Goal: Transaction & Acquisition: Purchase product/service

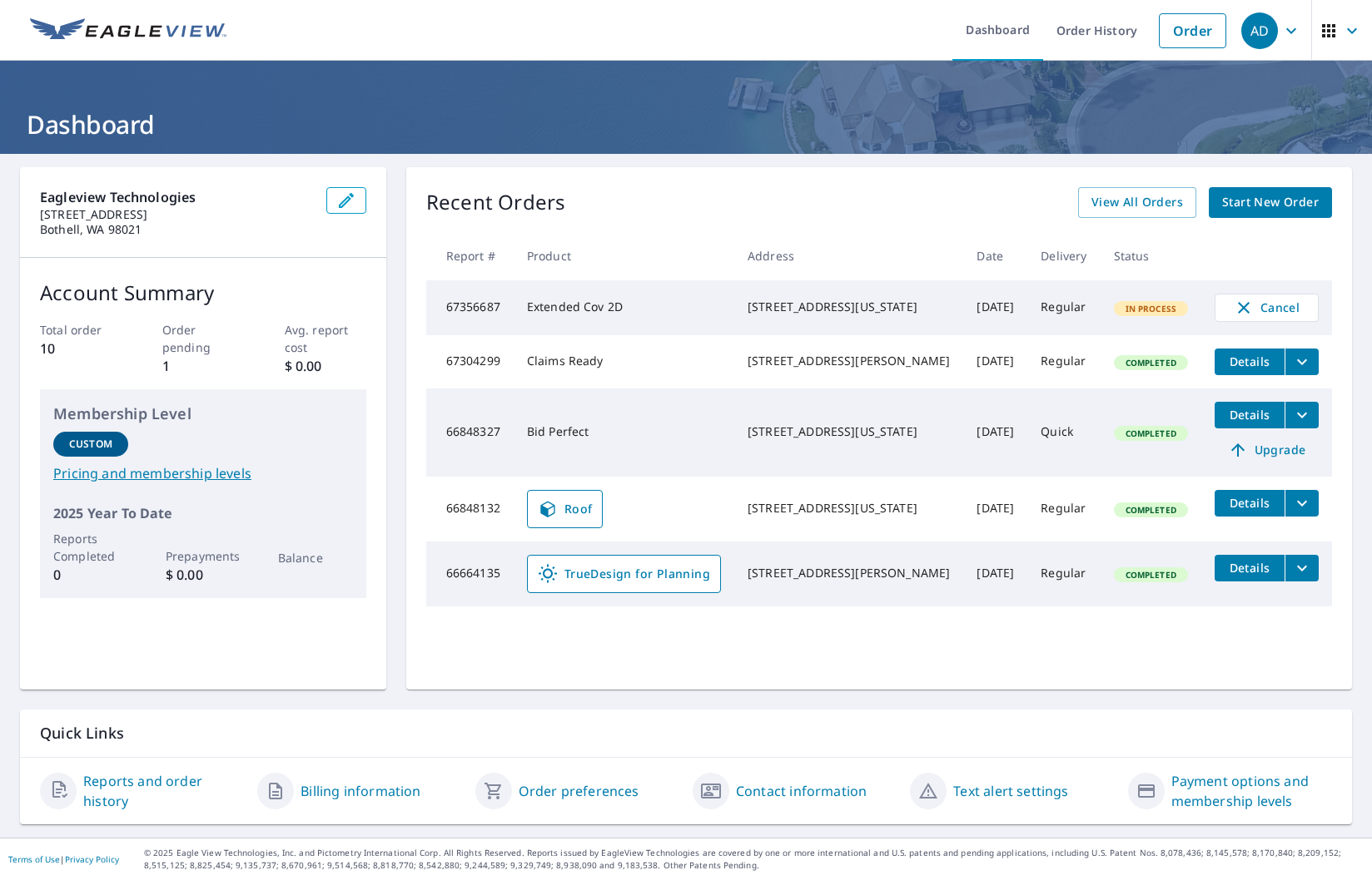
click at [1222, 205] on span "Start New Order" at bounding box center [1270, 203] width 96 height 21
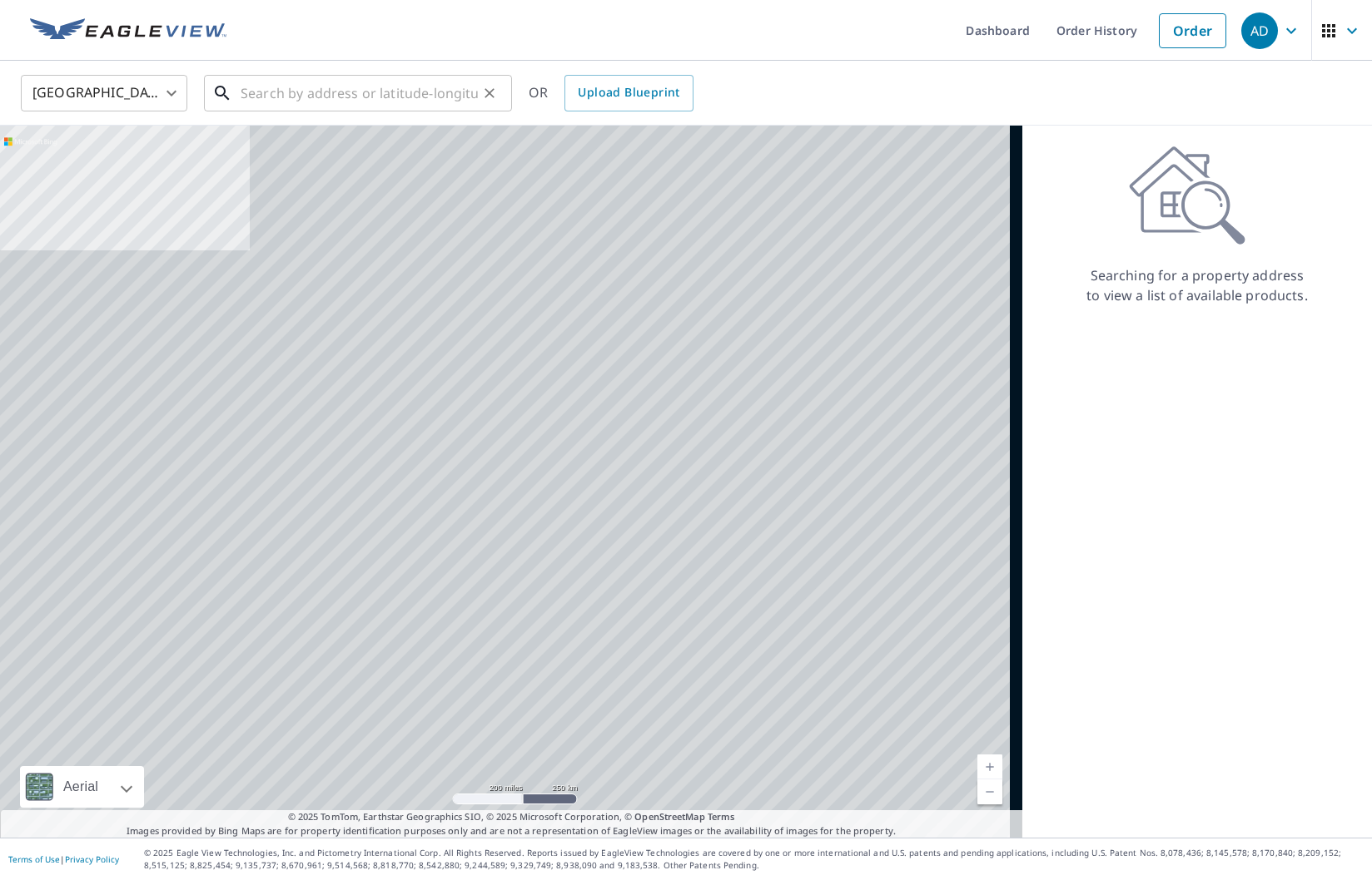
click at [463, 95] on input "text" at bounding box center [358, 93] width 237 height 47
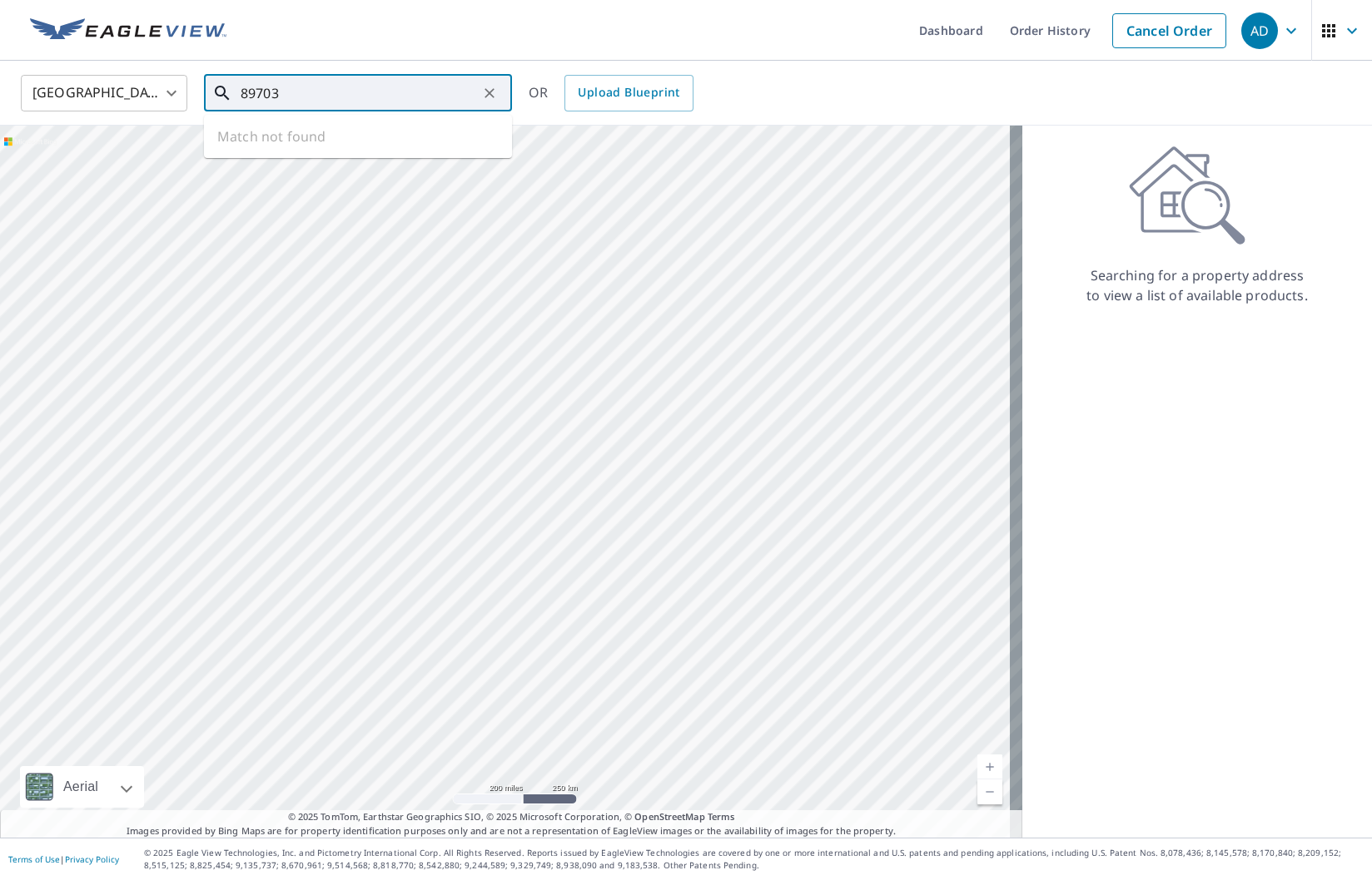
type input "89703"
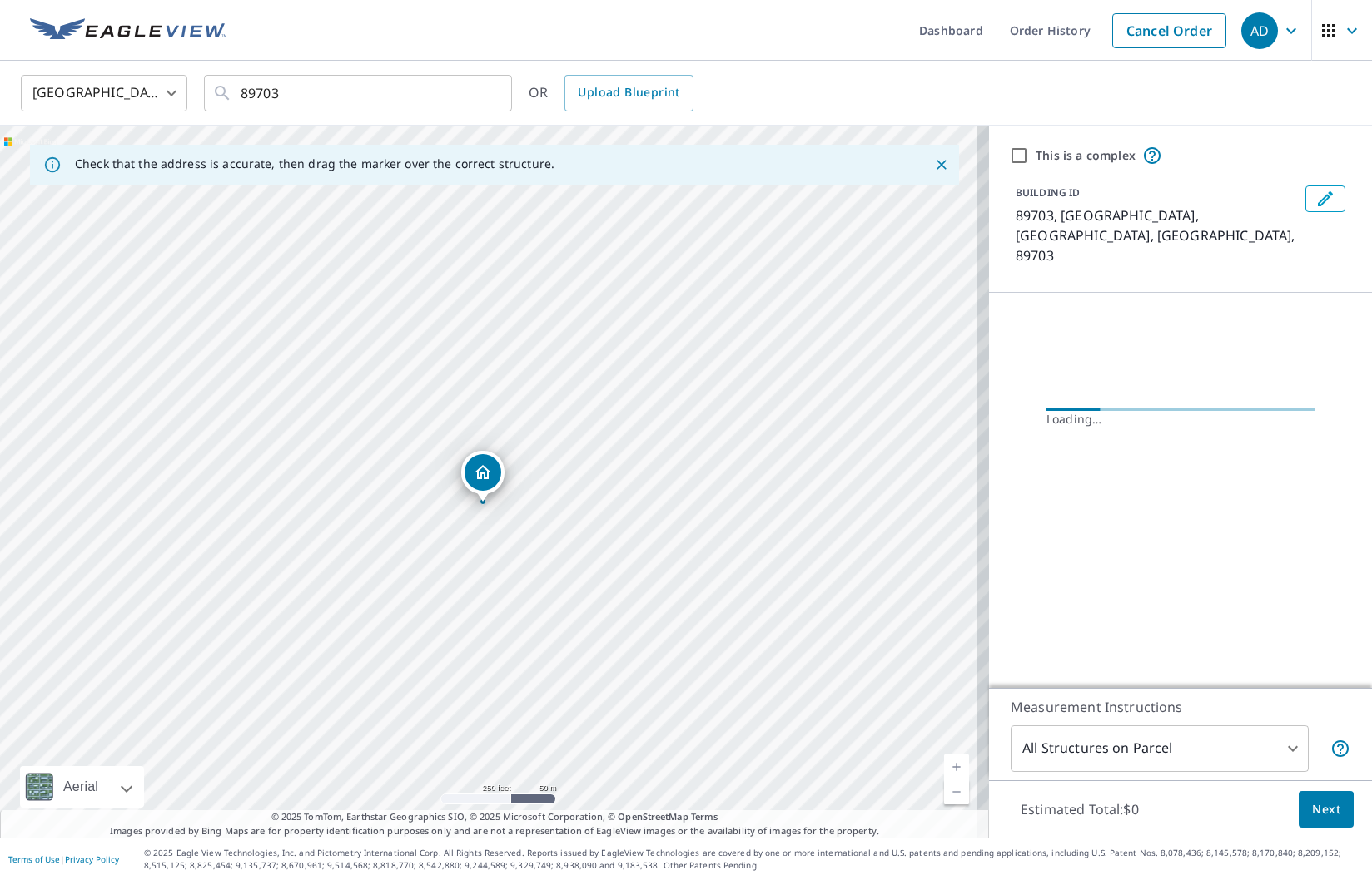
drag, startPoint x: 491, startPoint y: 438, endPoint x: 467, endPoint y: 451, distance: 27.3
click at [467, 451] on div "89703, [GEOGRAPHIC_DATA]" at bounding box center [494, 481] width 989 height 712
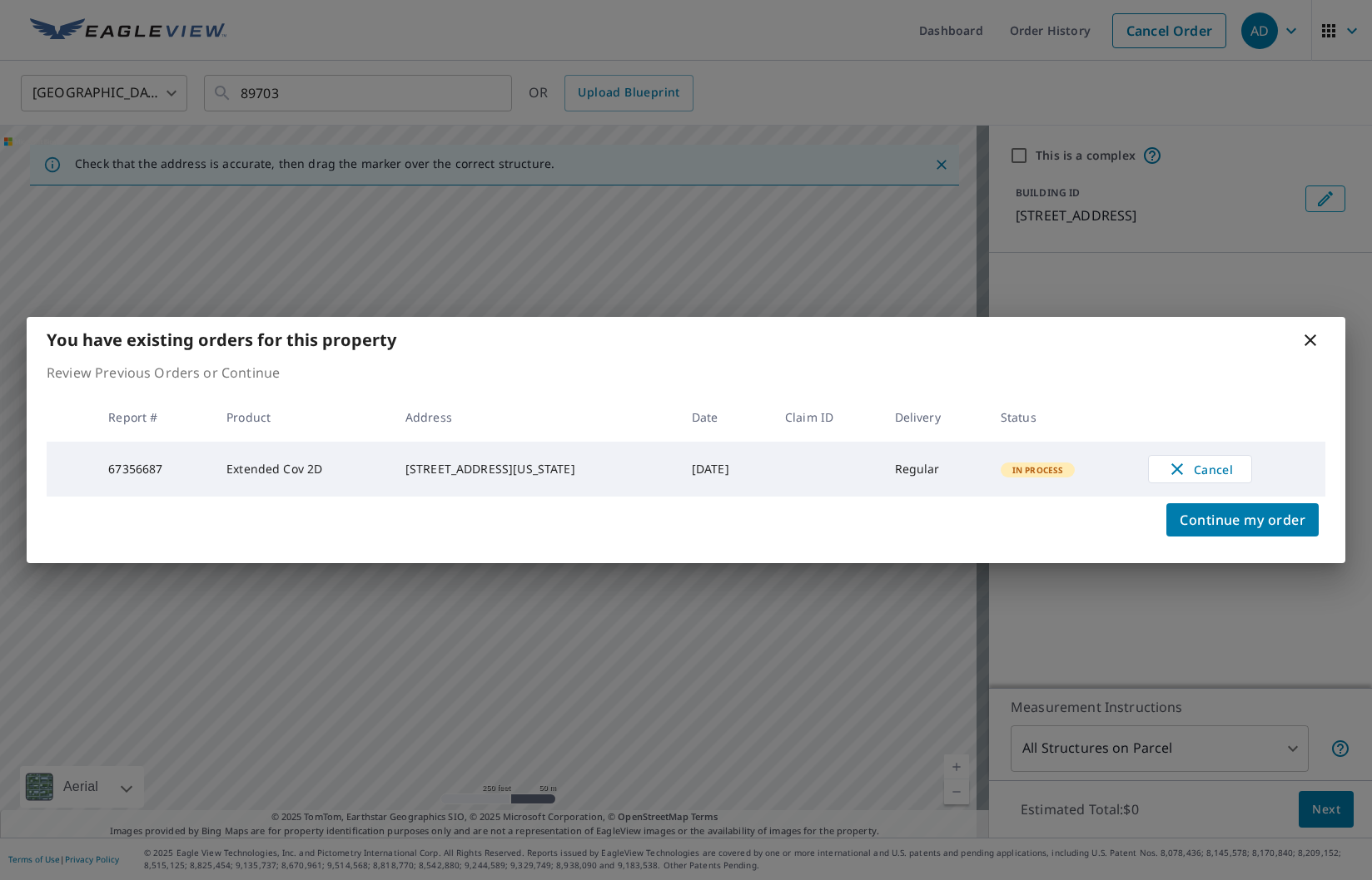
click at [1308, 341] on icon at bounding box center [1310, 340] width 12 height 12
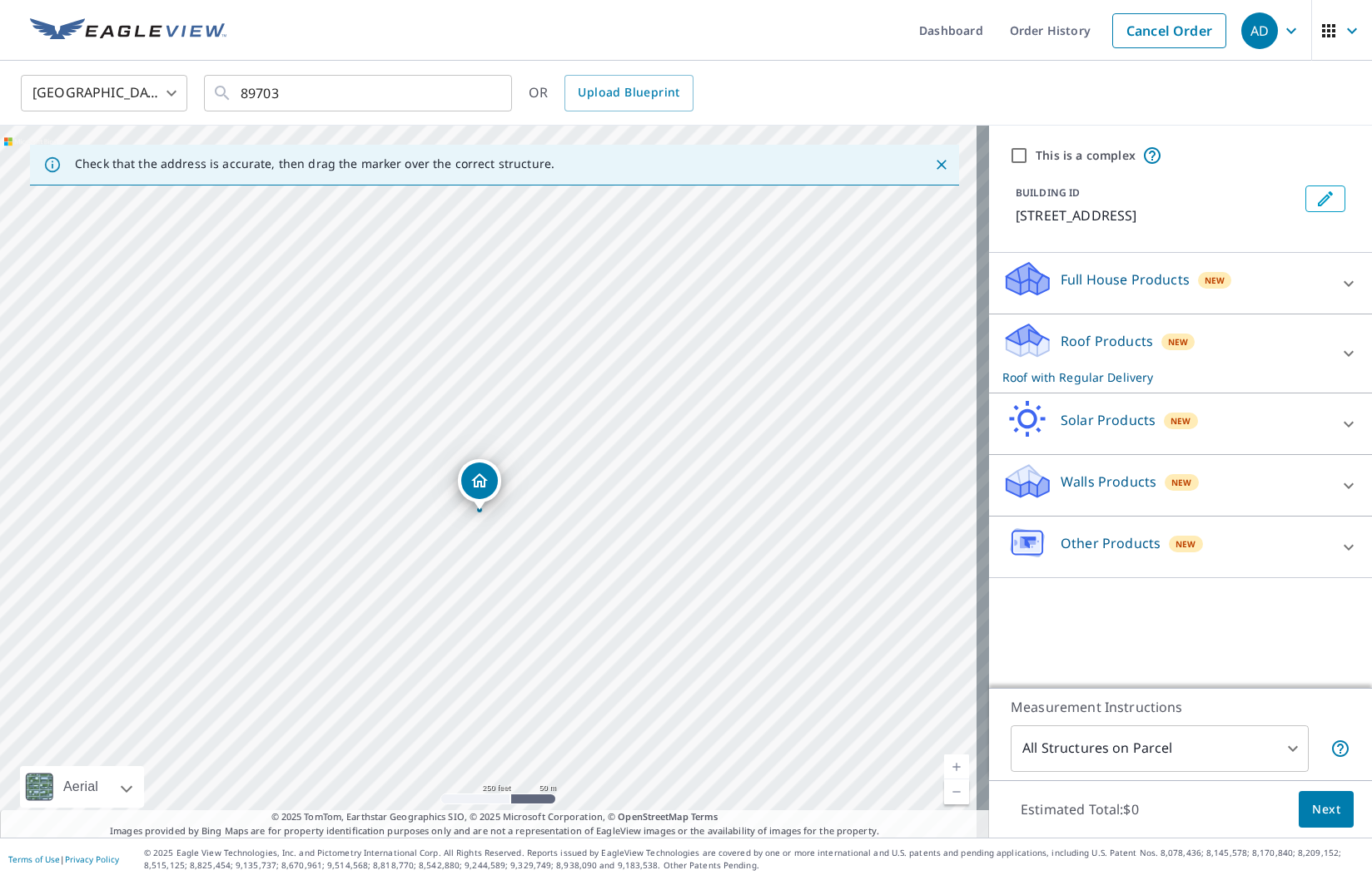
drag, startPoint x: 498, startPoint y: 454, endPoint x: 489, endPoint y: 482, distance: 29.4
click at [489, 482] on div "[STREET_ADDRESS]" at bounding box center [494, 481] width 989 height 712
click at [1154, 370] on p "Roof with Regular Delivery" at bounding box center [1165, 378] width 327 height 17
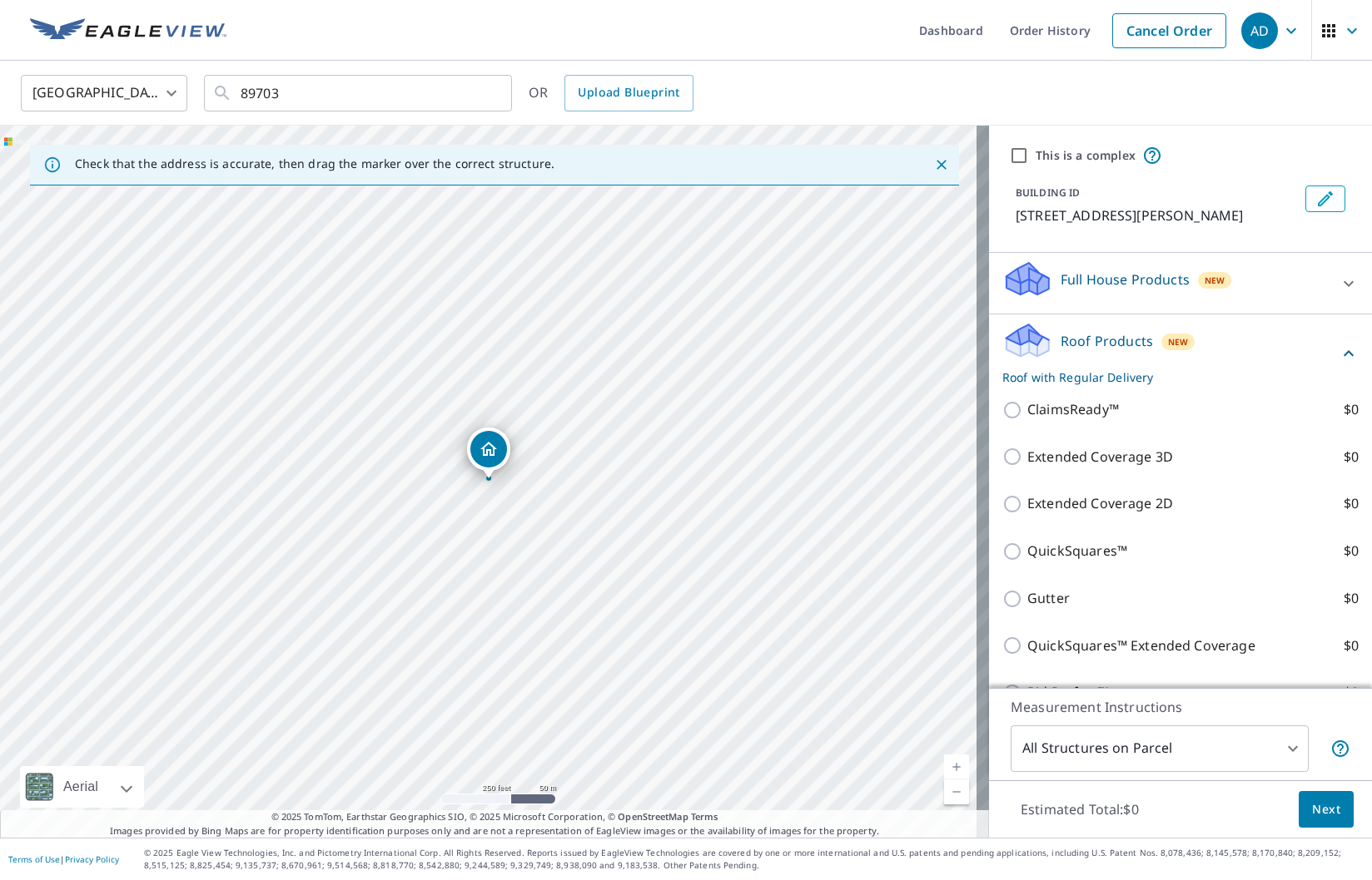
click at [1036, 459] on p "Extended Coverage 3D" at bounding box center [1100, 457] width 146 height 21
click at [1027, 459] on input "Extended Coverage 3D $0" at bounding box center [1015, 456] width 25 height 20
checkbox input "true"
checkbox input "false"
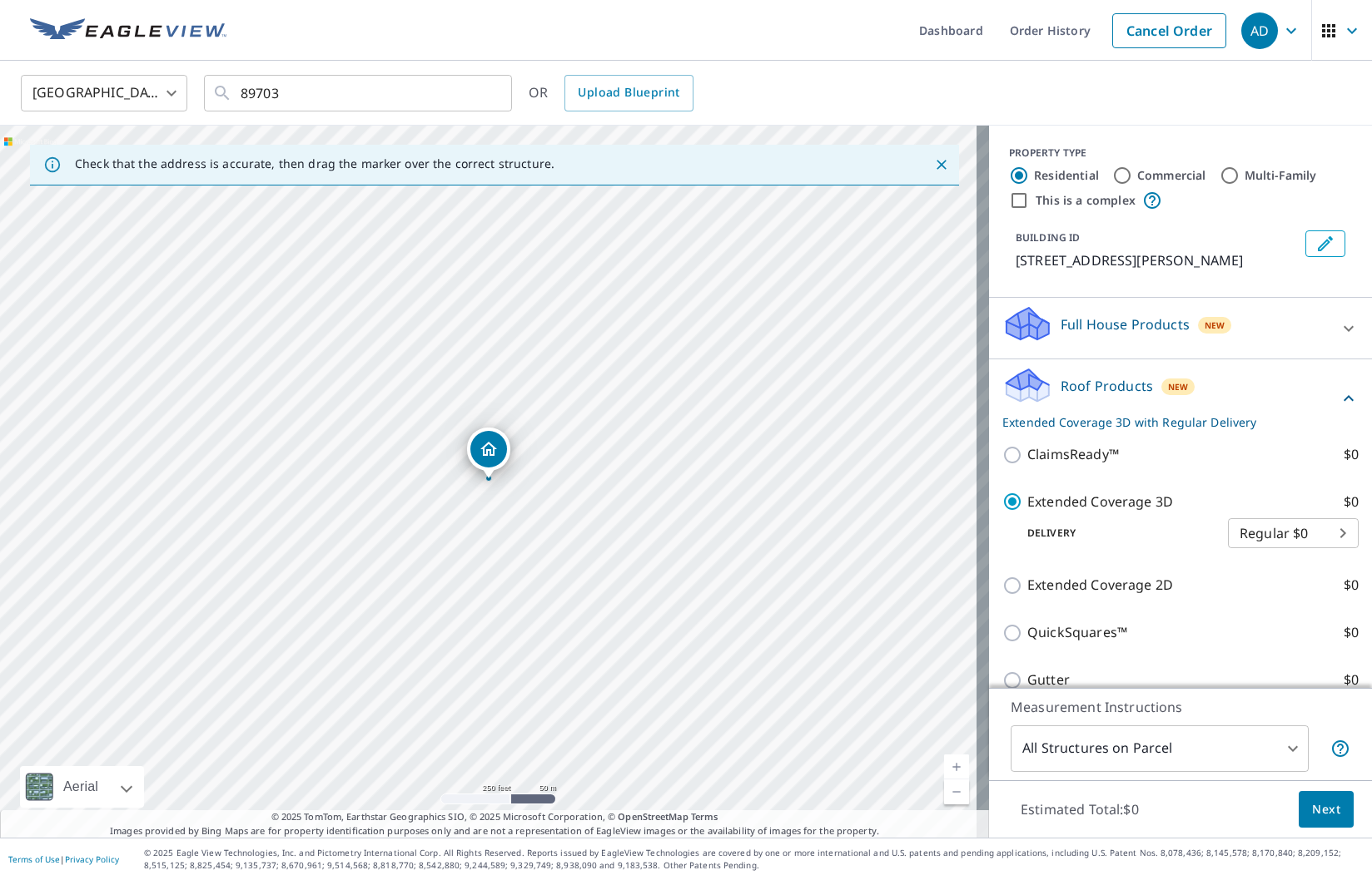
click at [1315, 816] on span "Next" at bounding box center [1325, 810] width 28 height 21
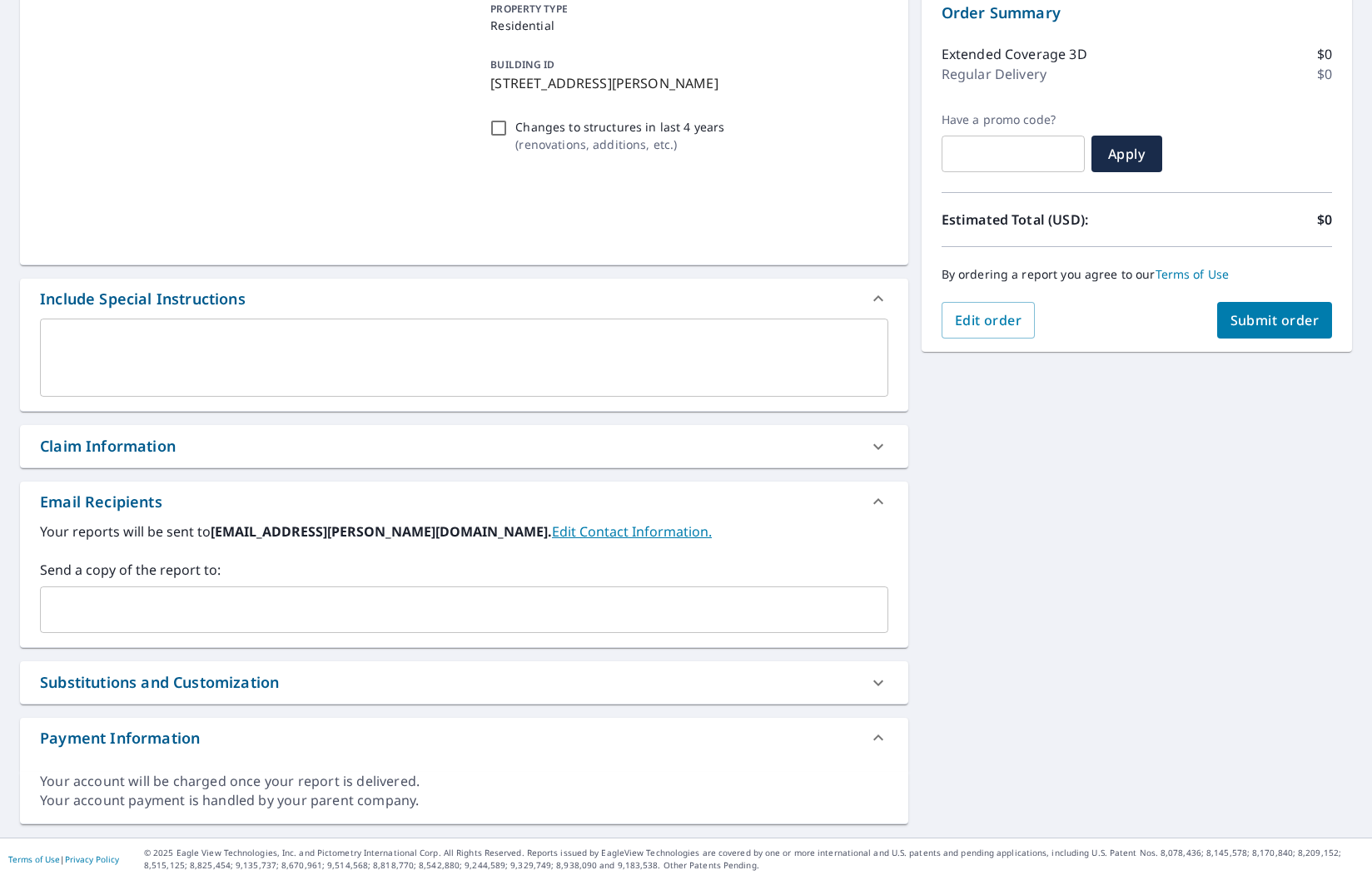
scroll to position [180, 0]
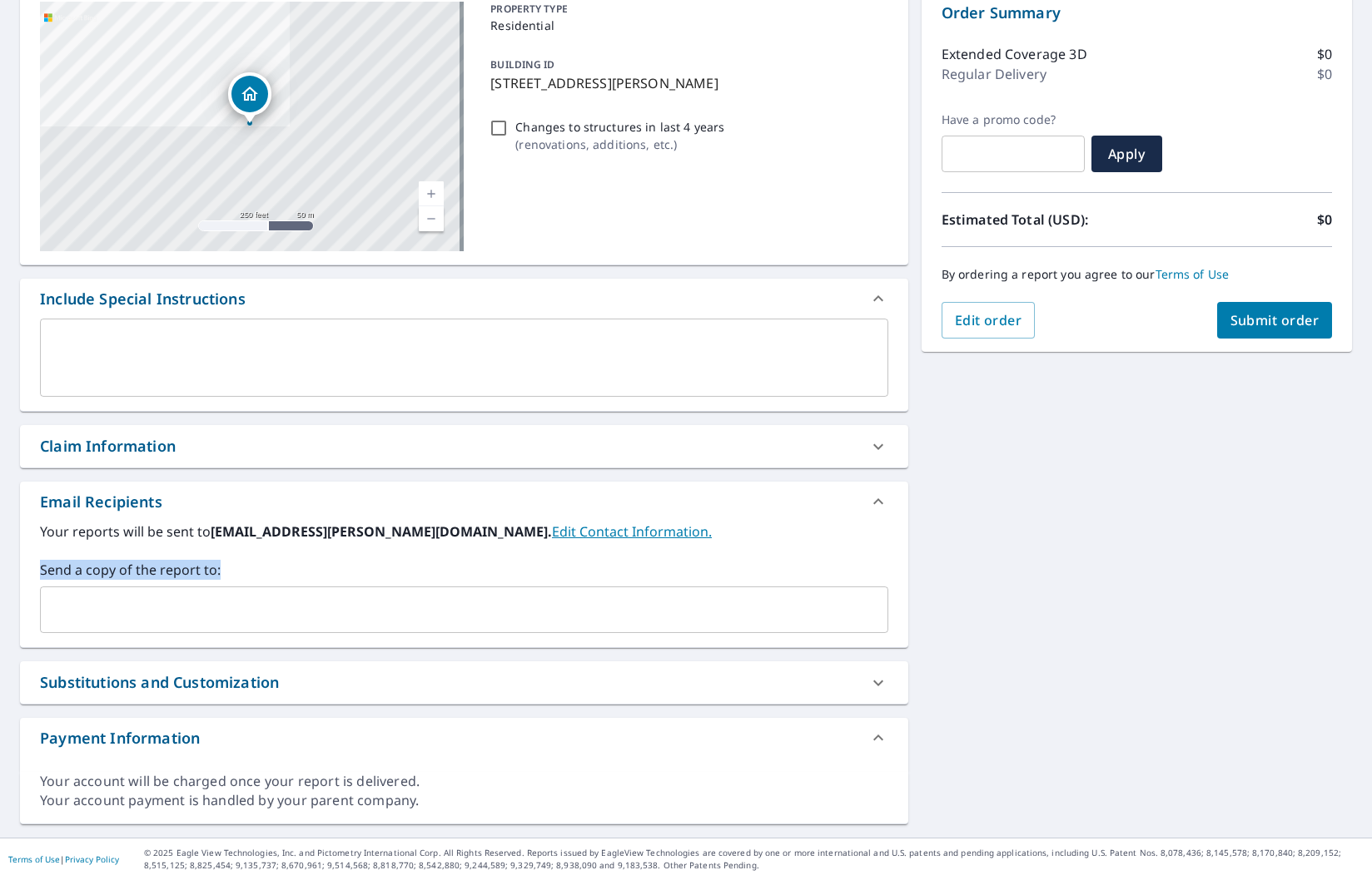
drag, startPoint x: 33, startPoint y: 567, endPoint x: 229, endPoint y: 566, distance: 196.0
click at [229, 566] on div "Your reports will be sent to [PERSON_NAME][EMAIL_ADDRESS][PERSON_NAME][DOMAIN_N…" at bounding box center [464, 584] width 888 height 126
